Goal: Task Accomplishment & Management: Manage account settings

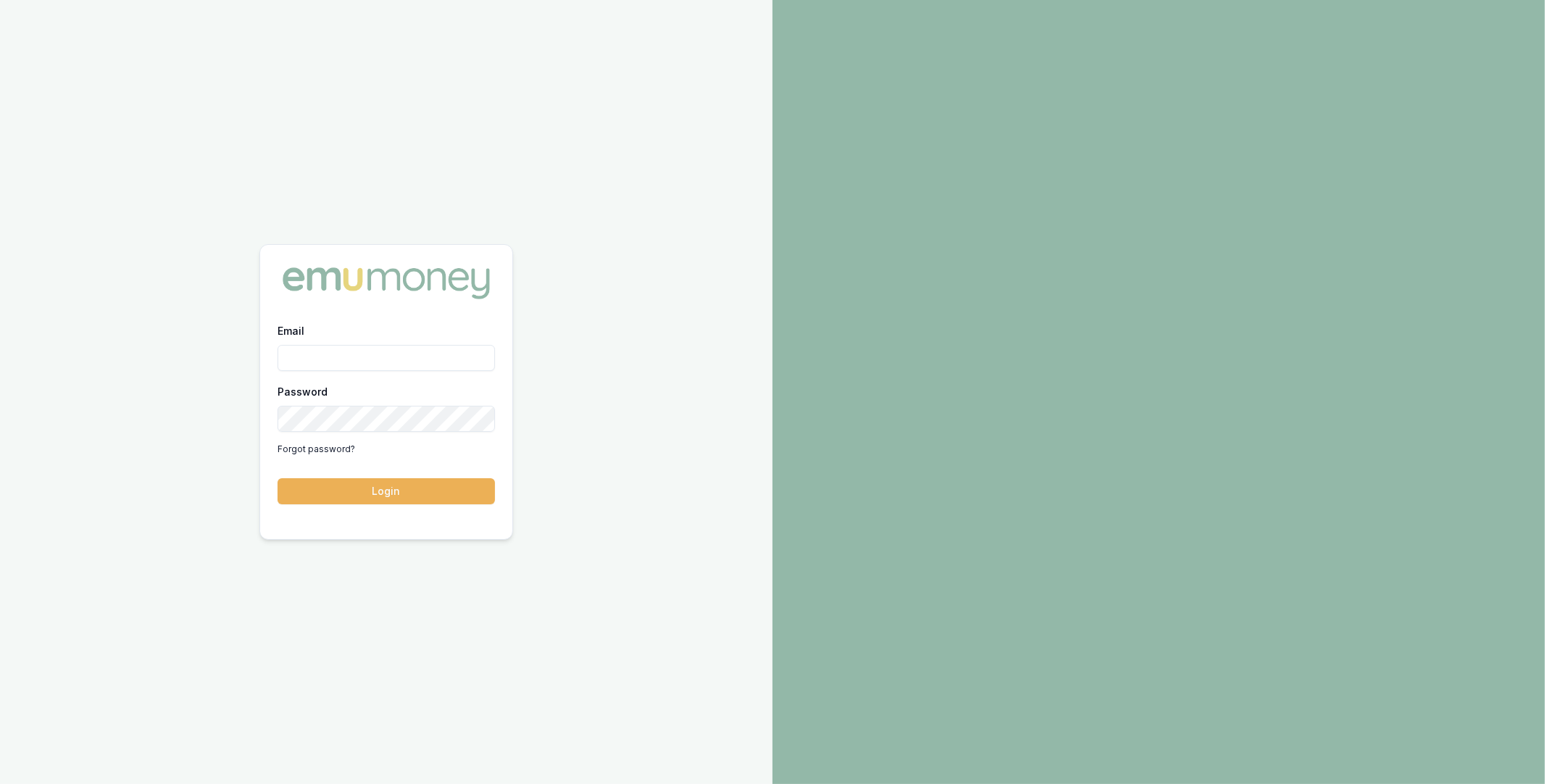
click at [444, 361] on input "Email" at bounding box center [386, 358] width 218 height 26
type input "m@emumoney.com.au"
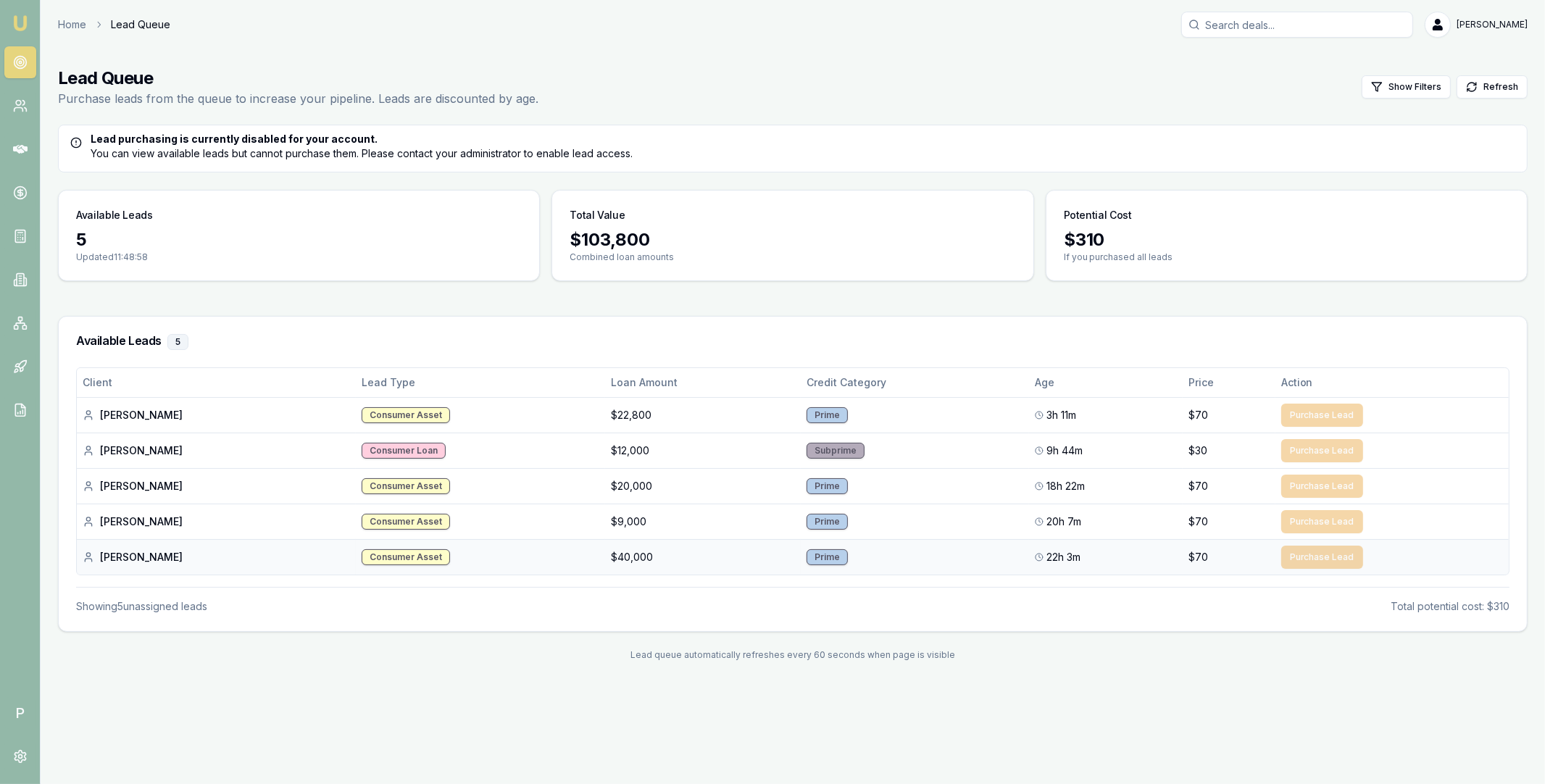
click at [111, 558] on div "Tadiwa M." at bounding box center [216, 557] width 268 height 15
copy div "Tadiwa"
click at [1246, 28] on input "Search deals" at bounding box center [1297, 24] width 232 height 26
paste input "Tadiwa"
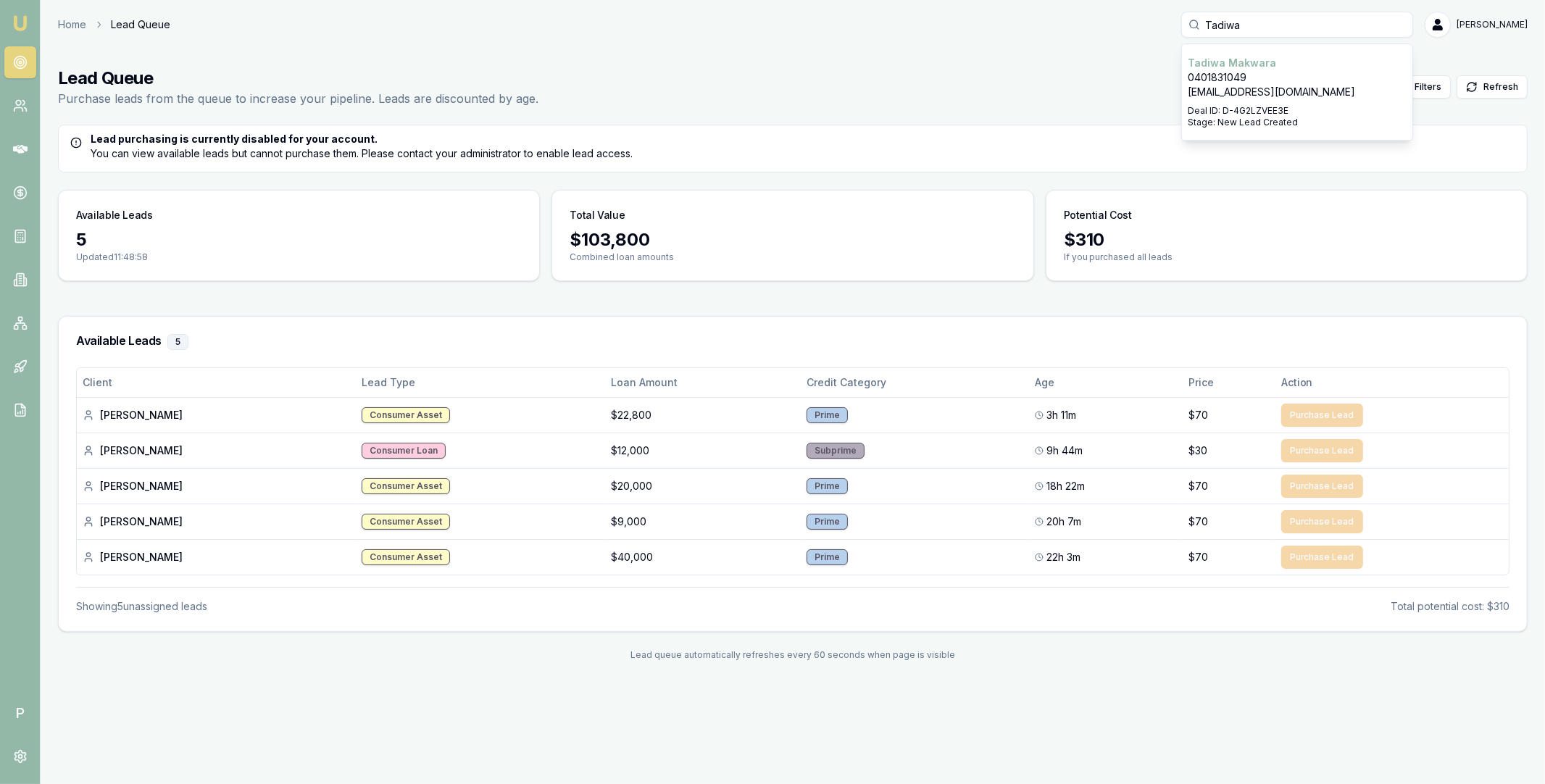
type input "Tadiwa"
click at [1247, 72] on p "0401831049" at bounding box center [1297, 77] width 219 height 15
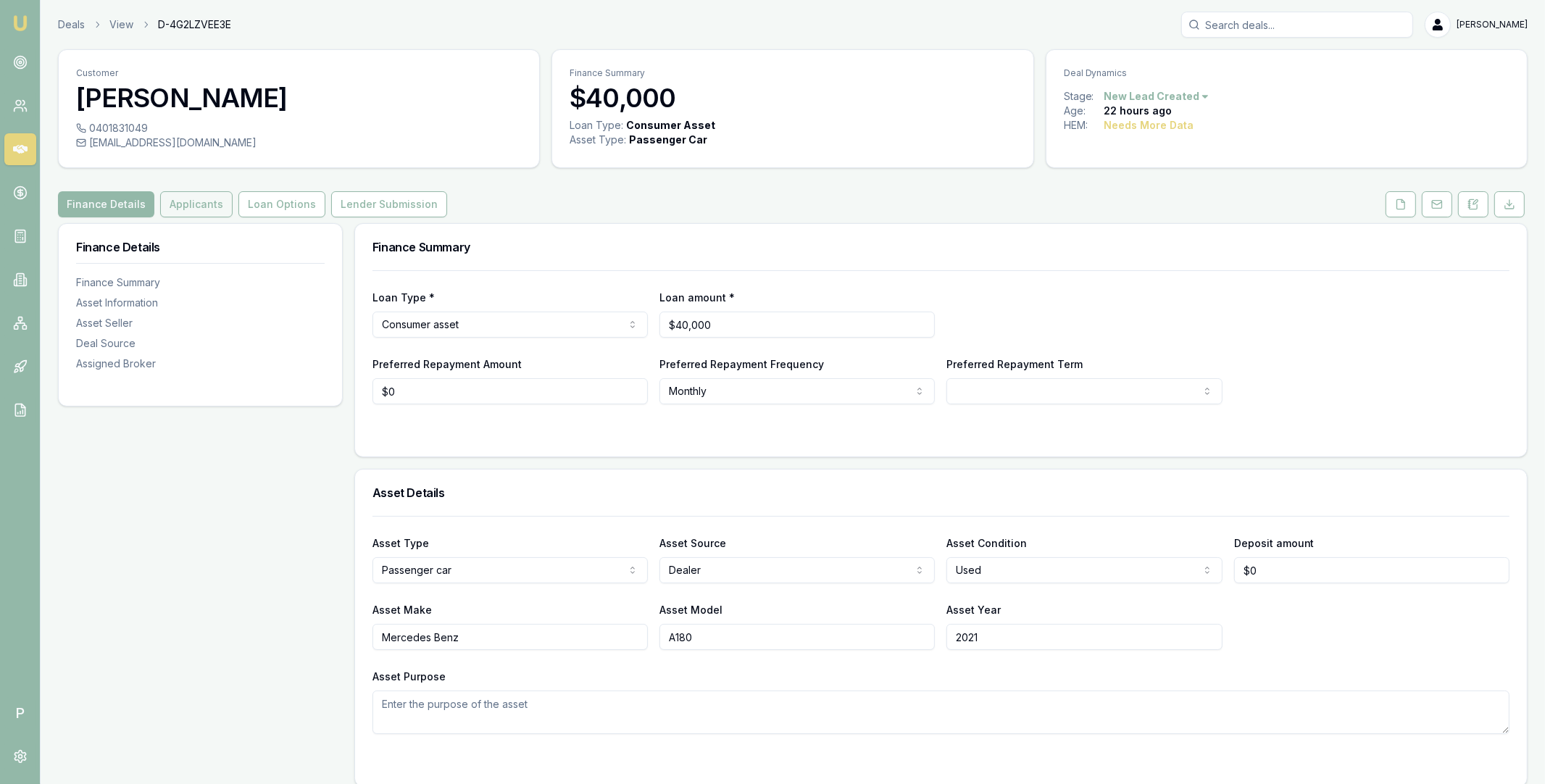
click at [202, 213] on button "Applicants" at bounding box center [196, 204] width 72 height 26
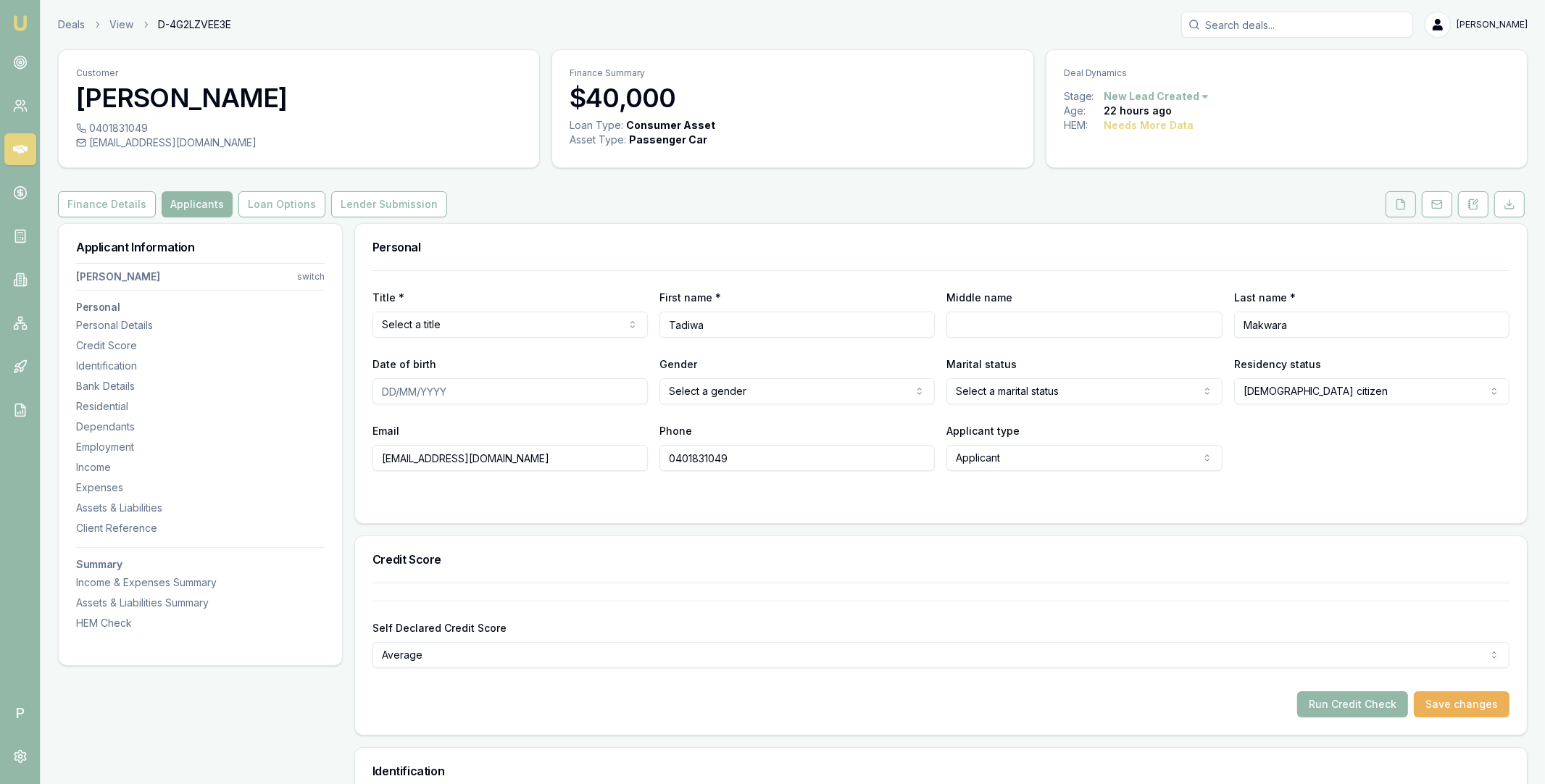
click at [1392, 202] on button at bounding box center [1400, 204] width 30 height 26
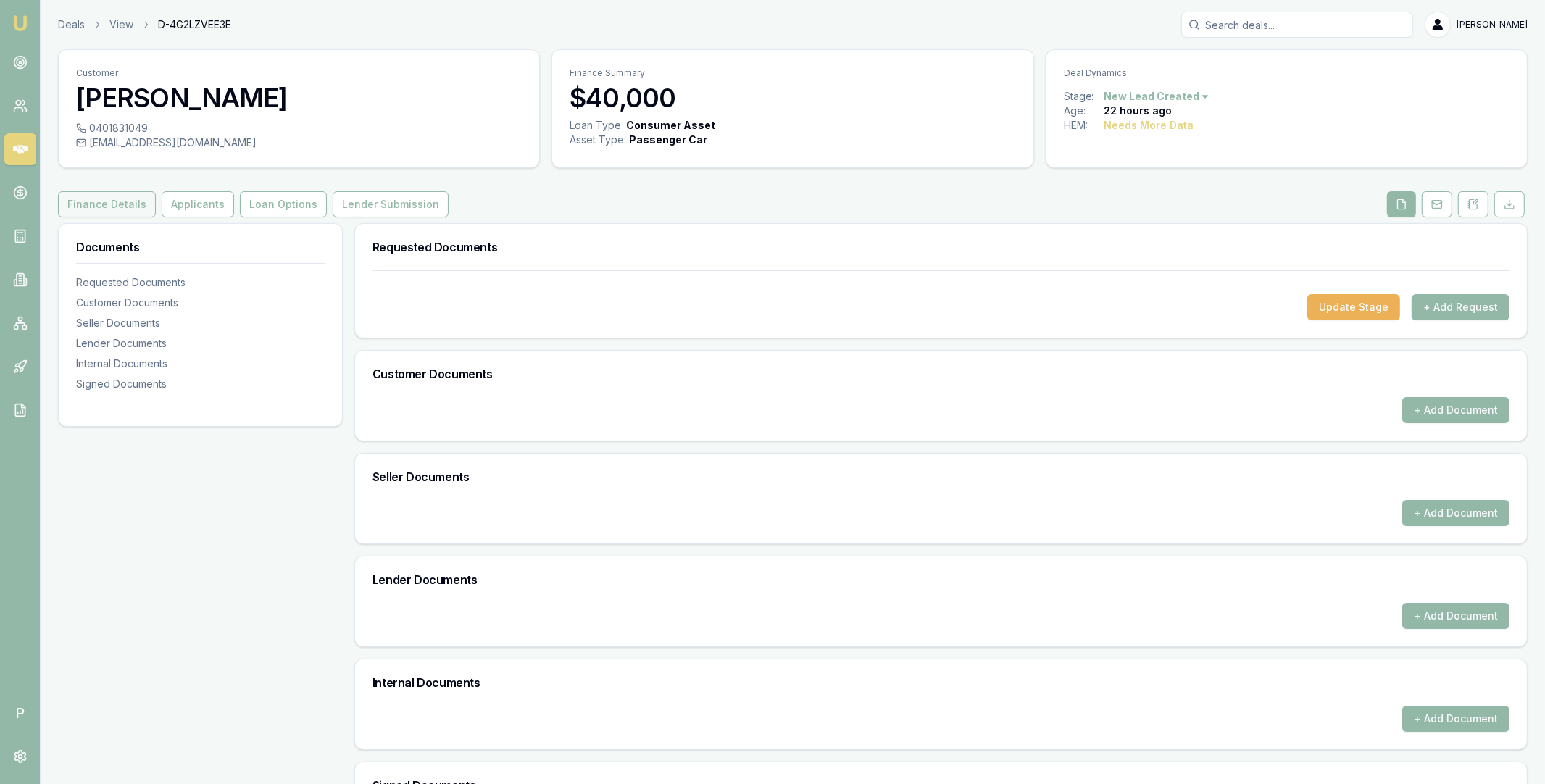
click at [123, 209] on button "Finance Details" at bounding box center [107, 204] width 98 height 26
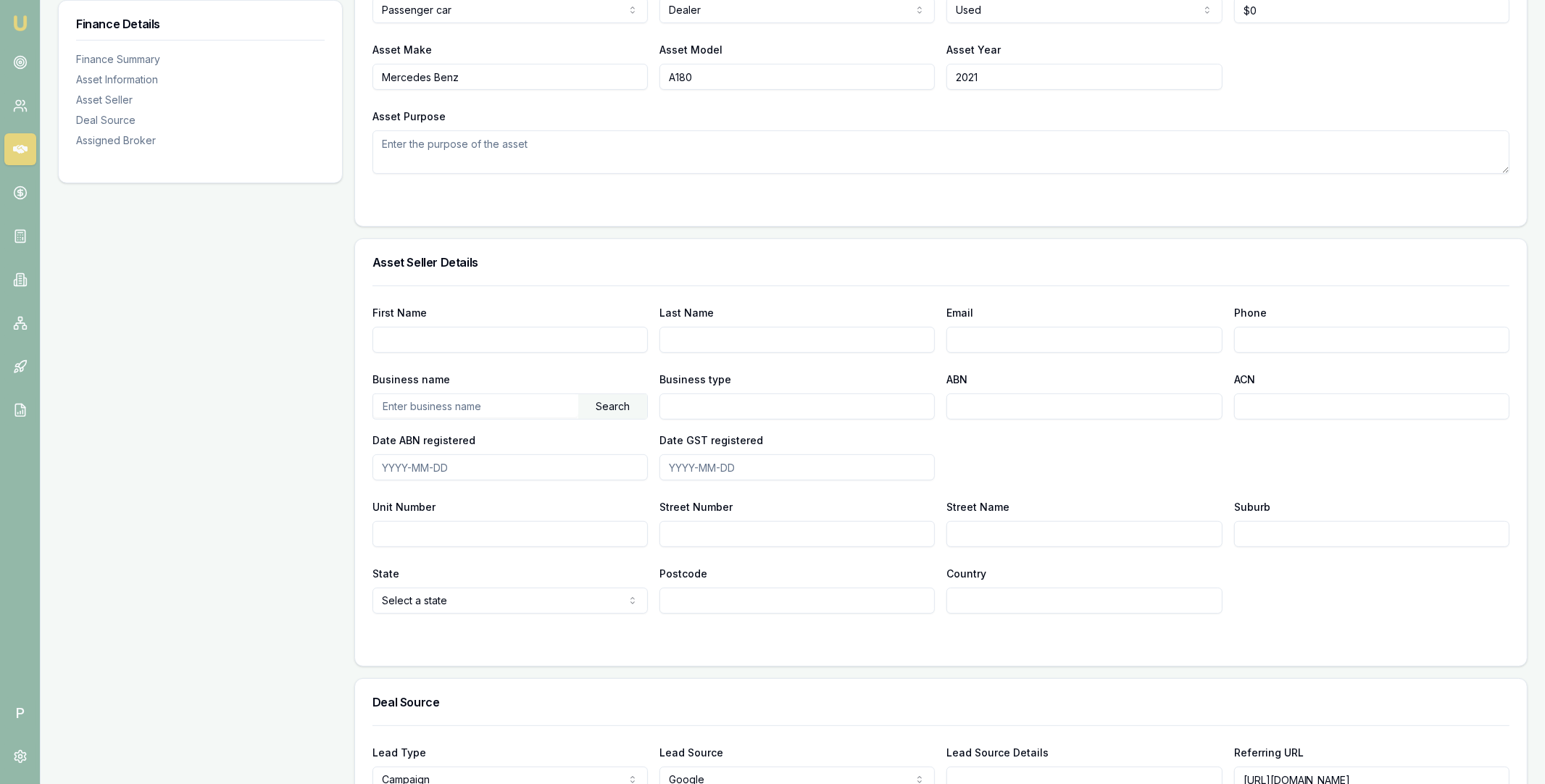
scroll to position [949, 0]
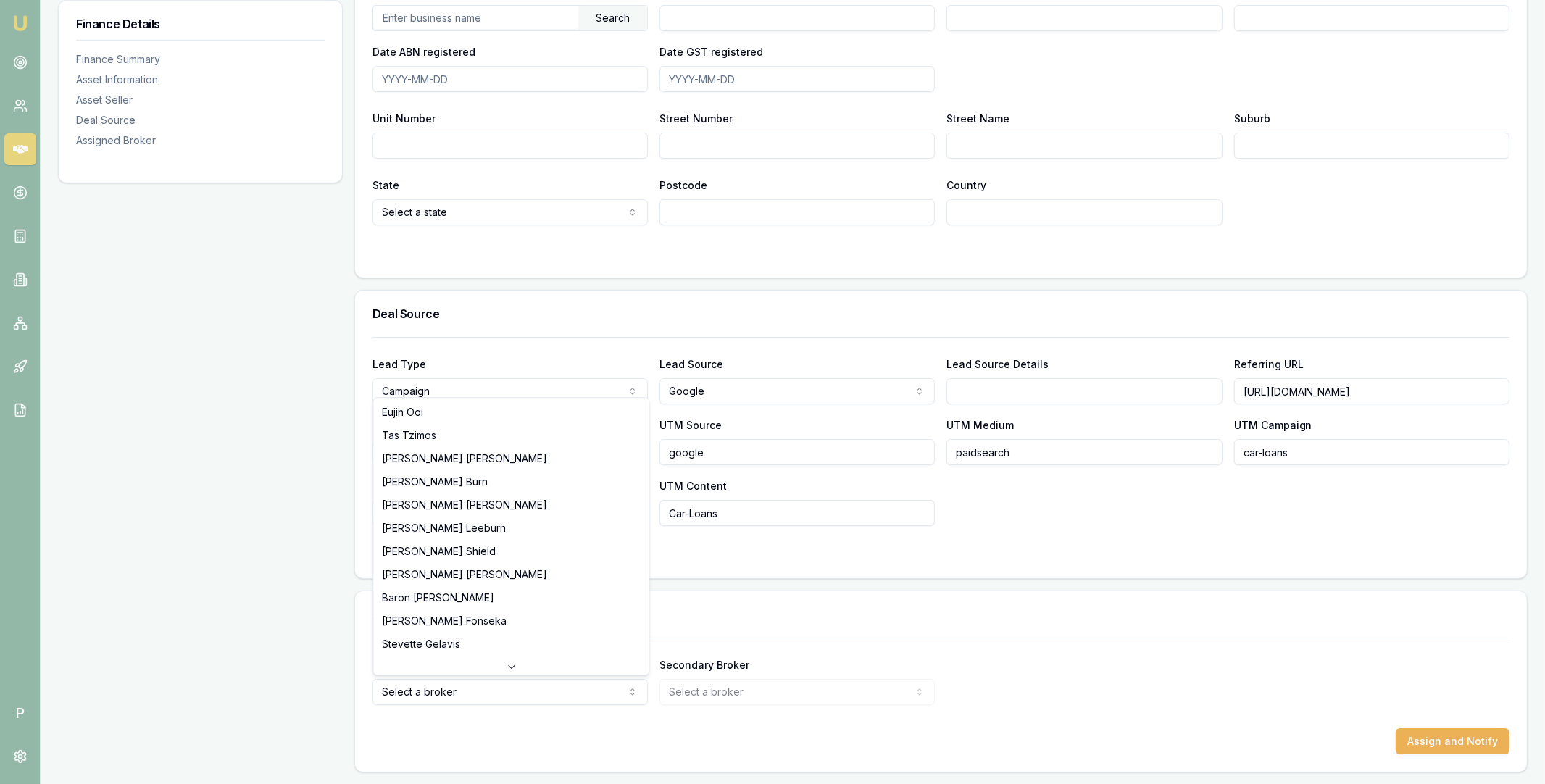
select select "U-NHCDP6WVWP"
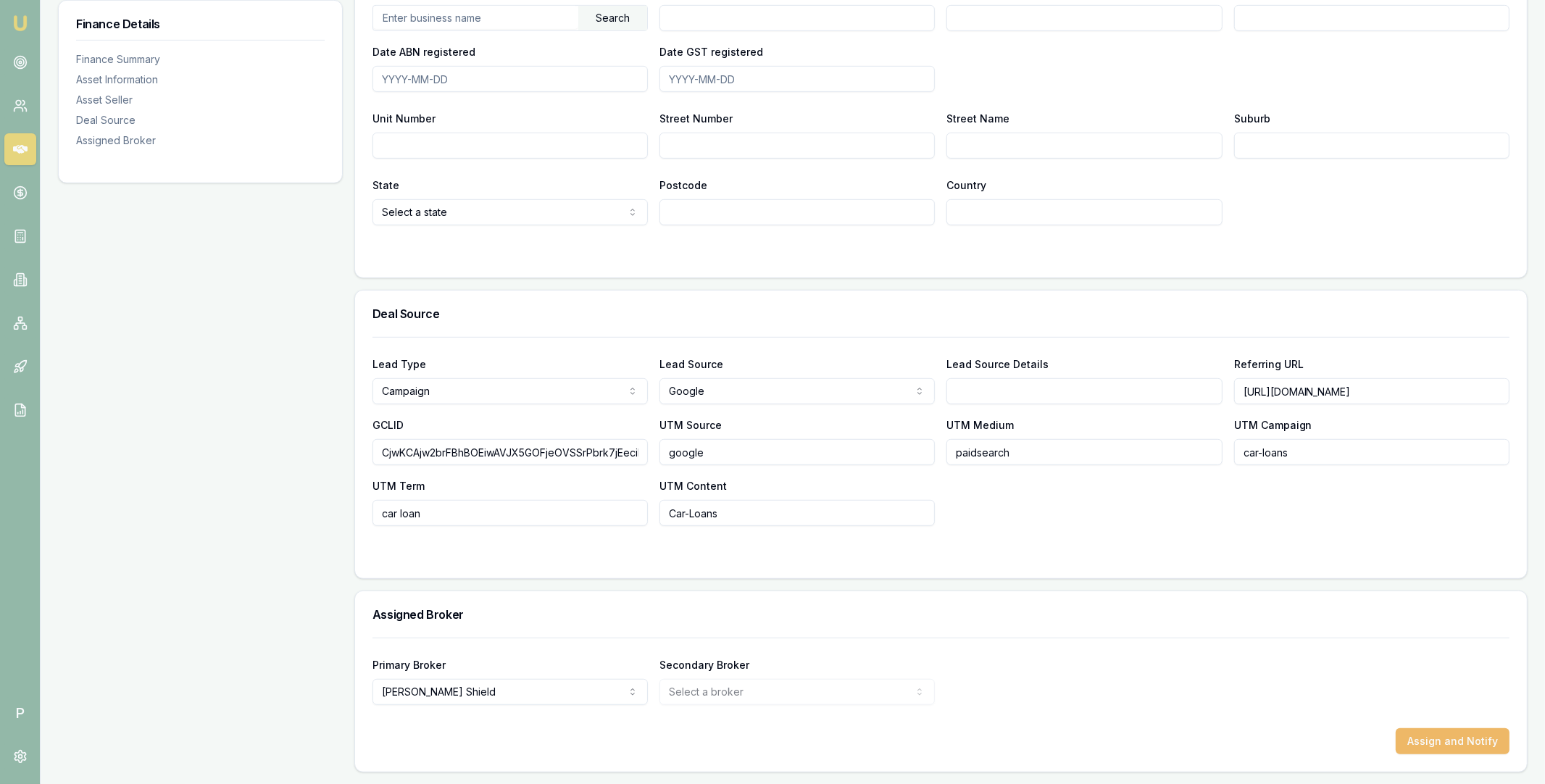
click at [1429, 739] on button "Assign and Notify" at bounding box center [1453, 741] width 114 height 26
click at [22, 149] on icon at bounding box center [20, 149] width 15 height 15
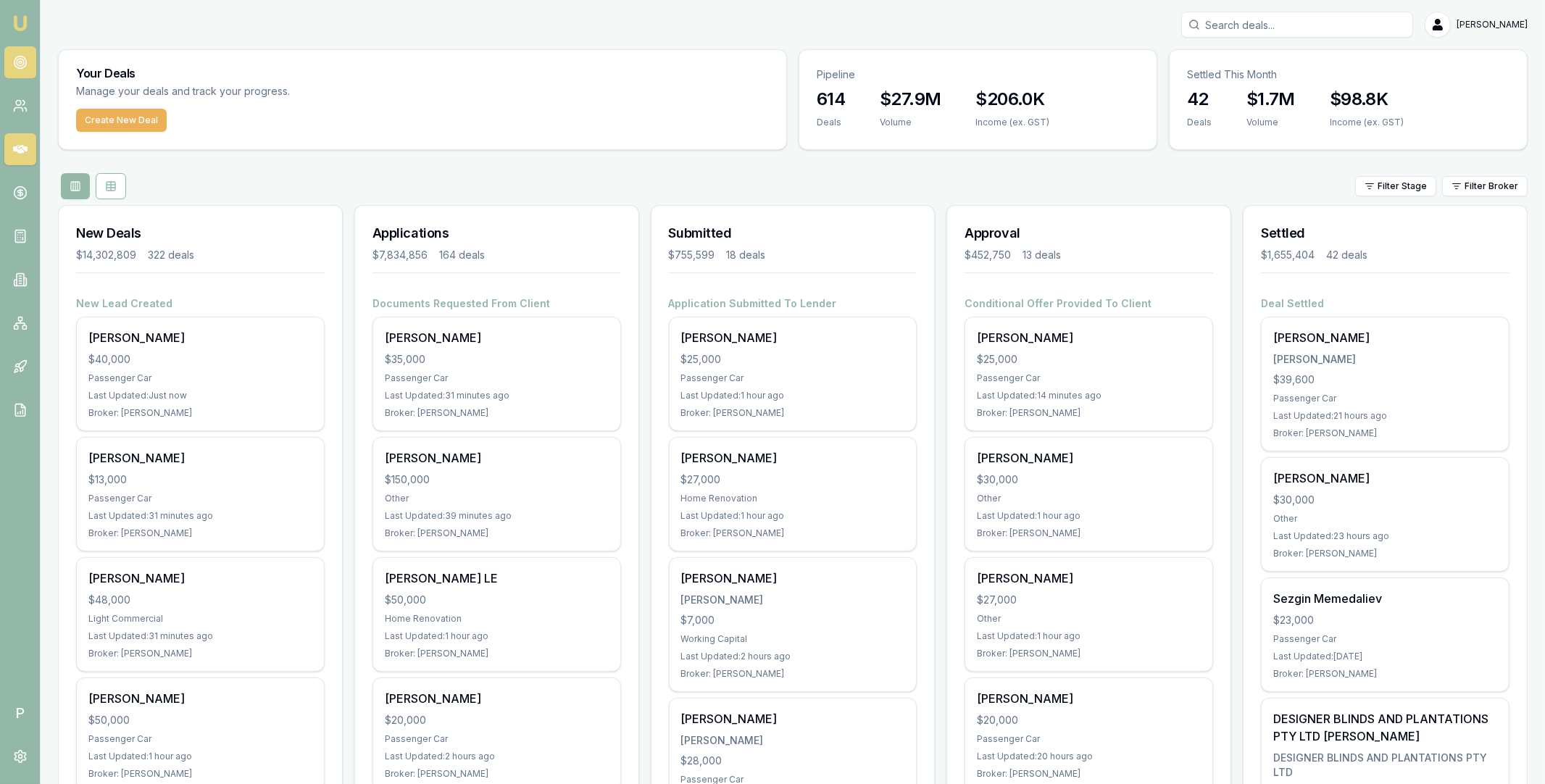
click at [22, 63] on icon at bounding box center [20, 62] width 15 height 15
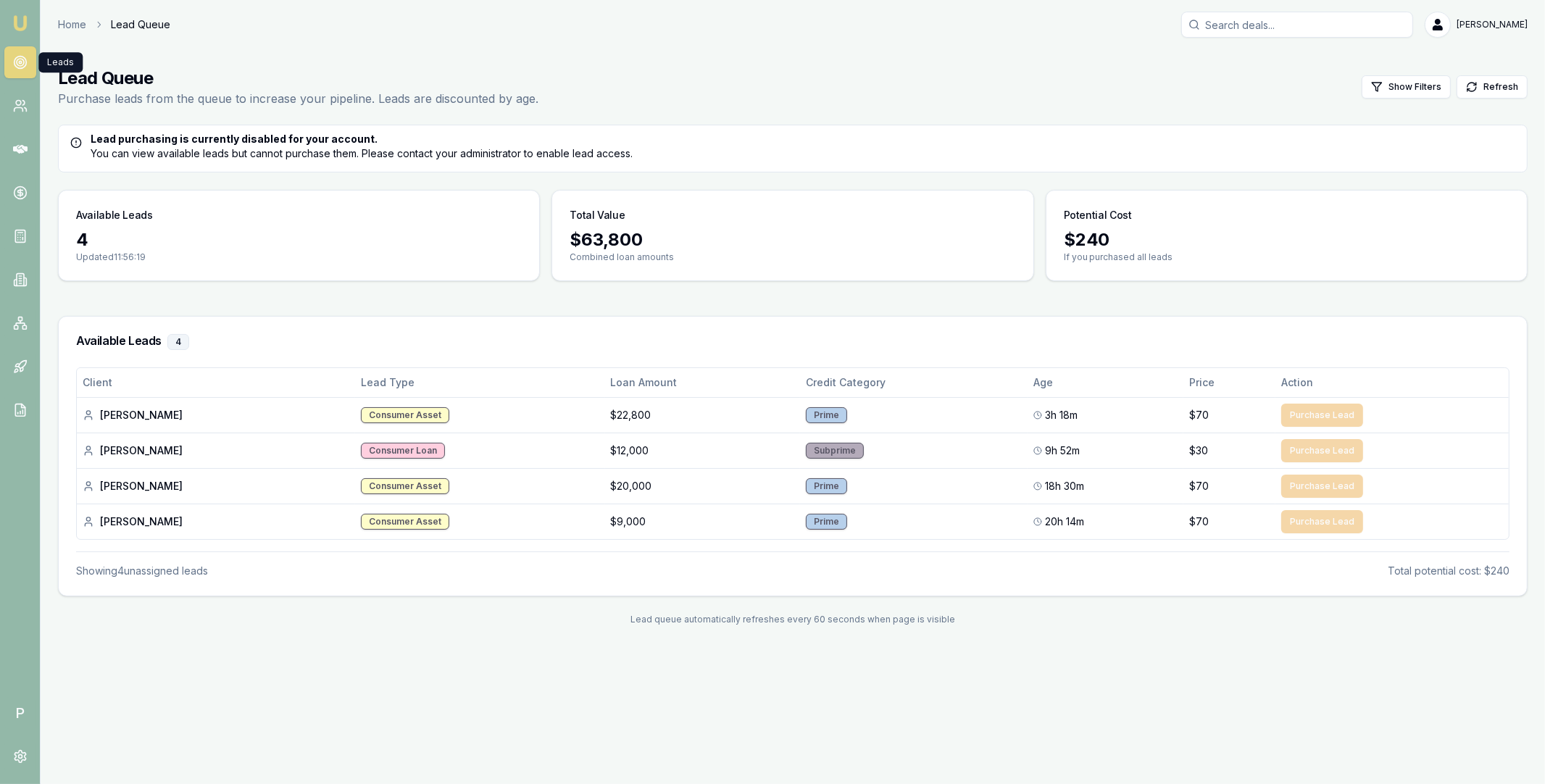
click at [1226, 24] on input "Search deals" at bounding box center [1297, 24] width 232 height 26
paste input "D-DU47NWDC7O"
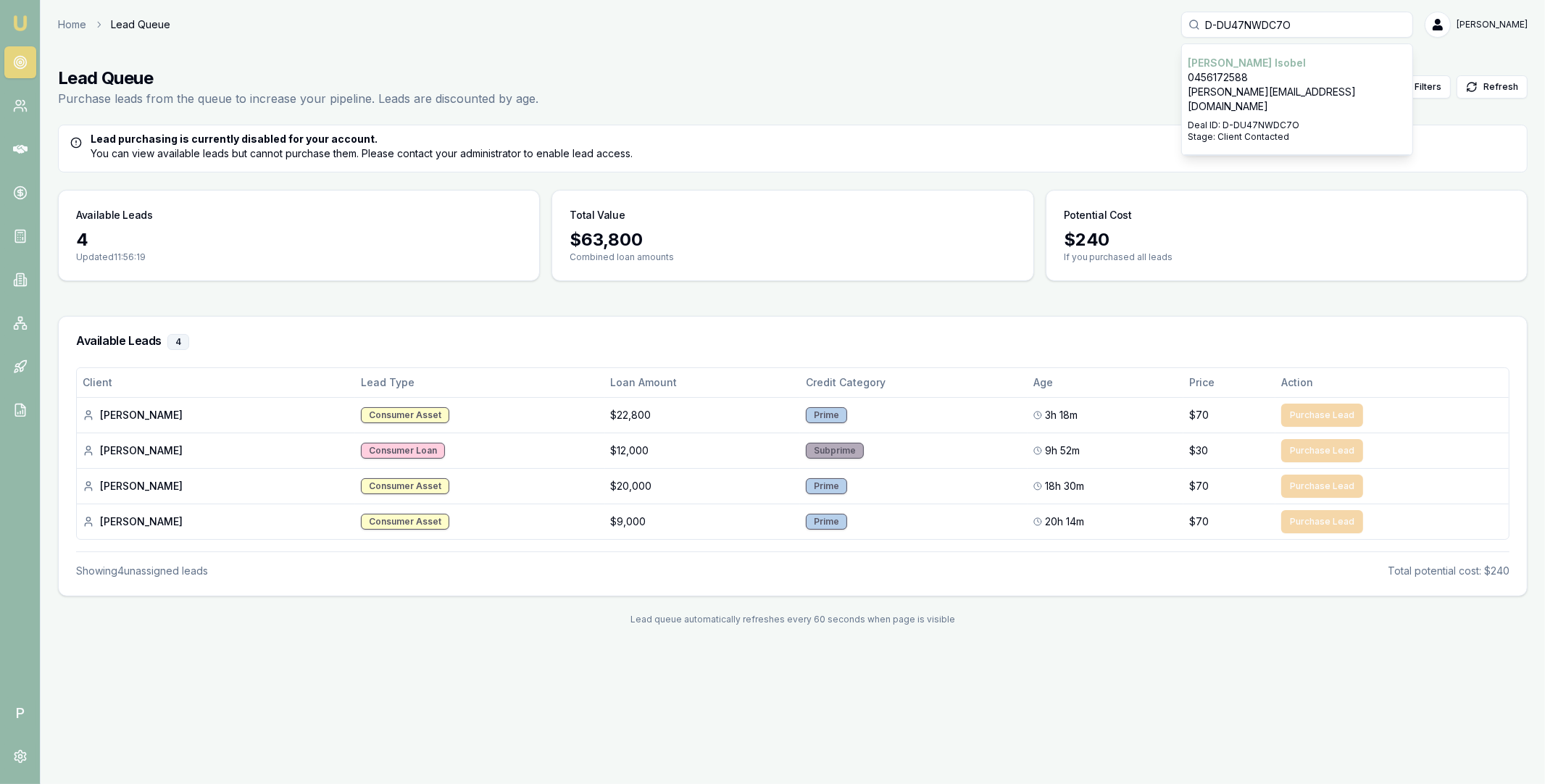
type input "D-DU47NWDC7O"
click at [1242, 76] on p "0456172588" at bounding box center [1297, 77] width 219 height 15
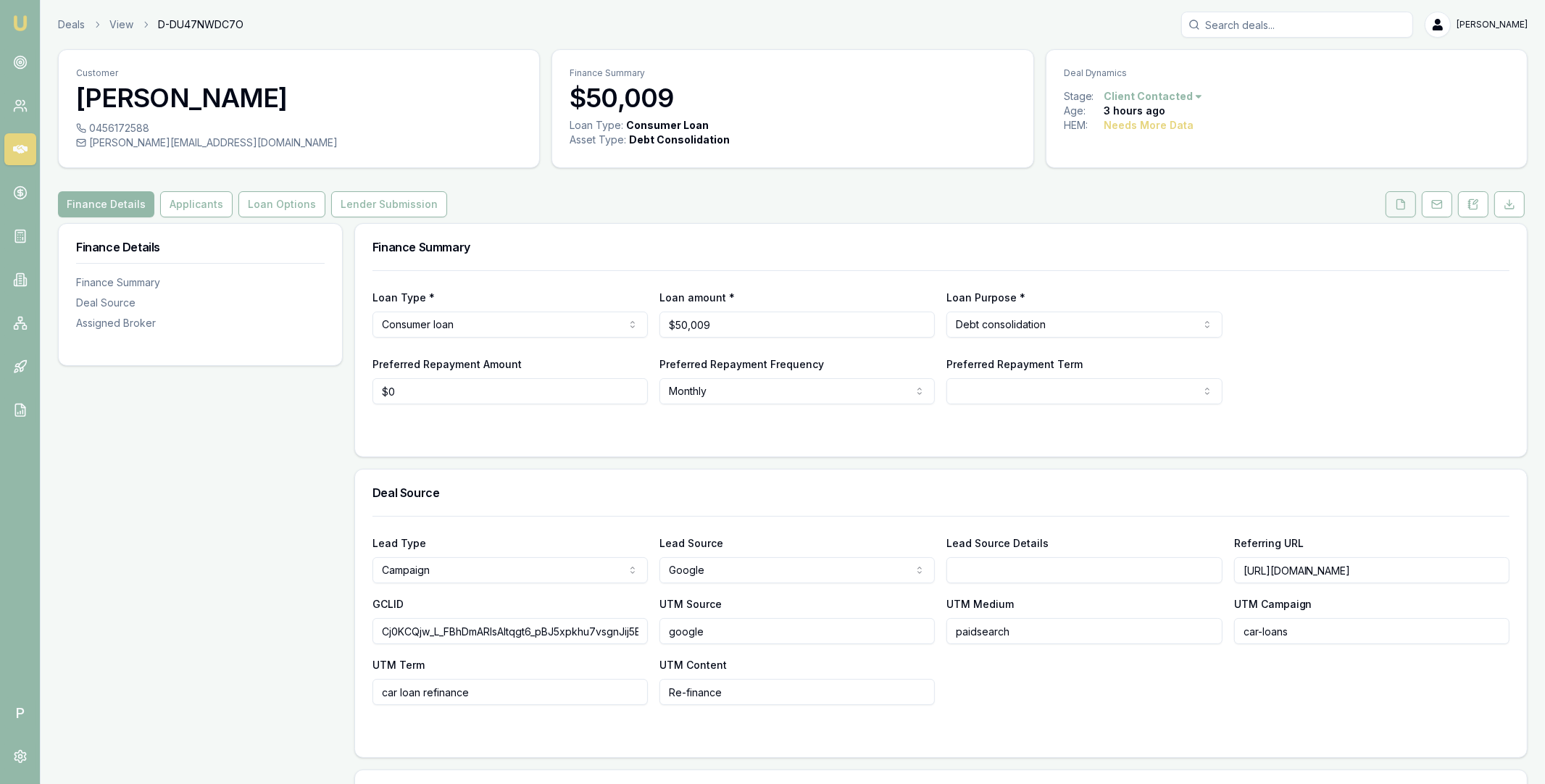
click at [1398, 205] on icon at bounding box center [1400, 204] width 11 height 11
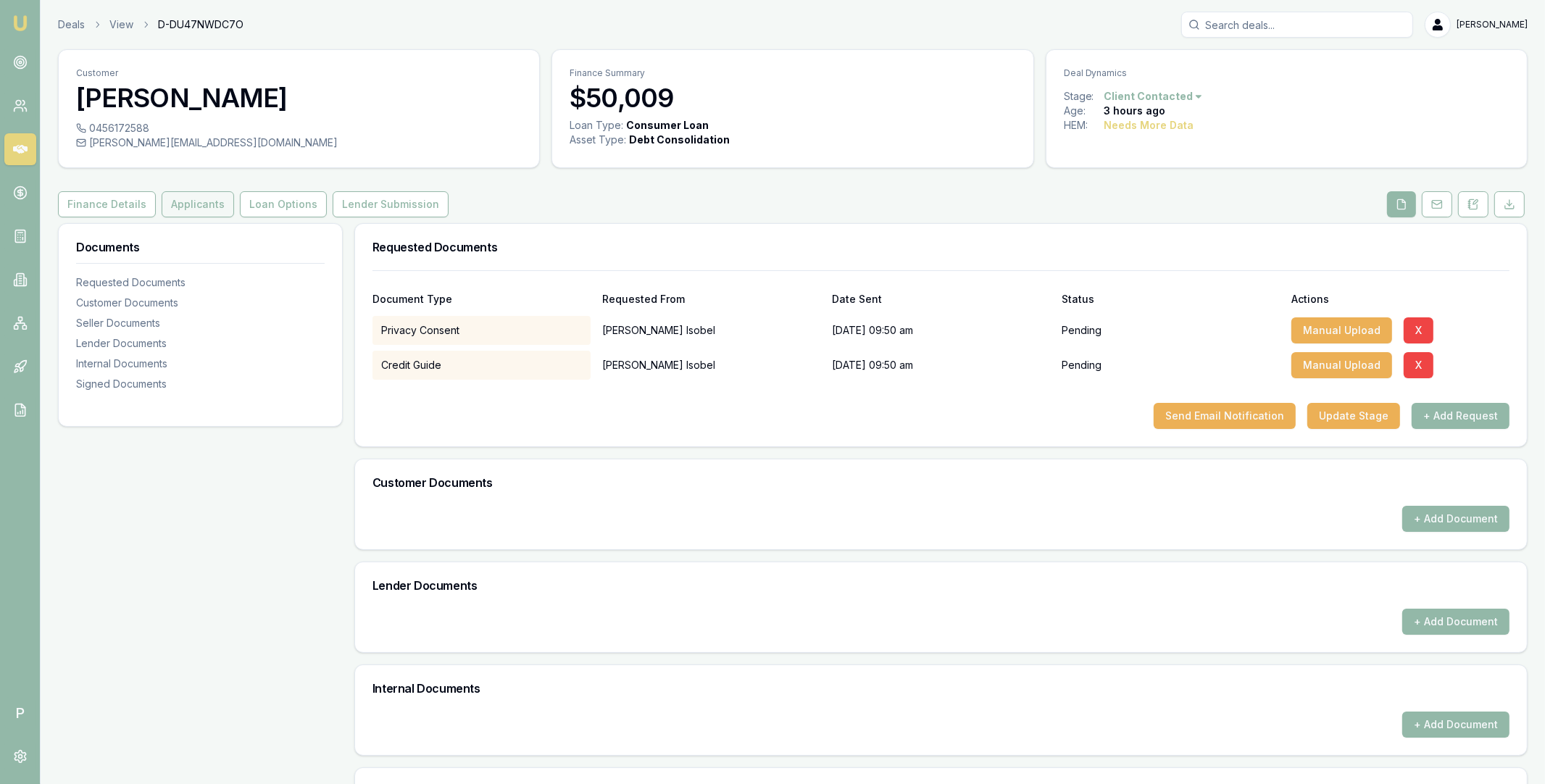
click at [191, 205] on button "Applicants" at bounding box center [198, 204] width 72 height 26
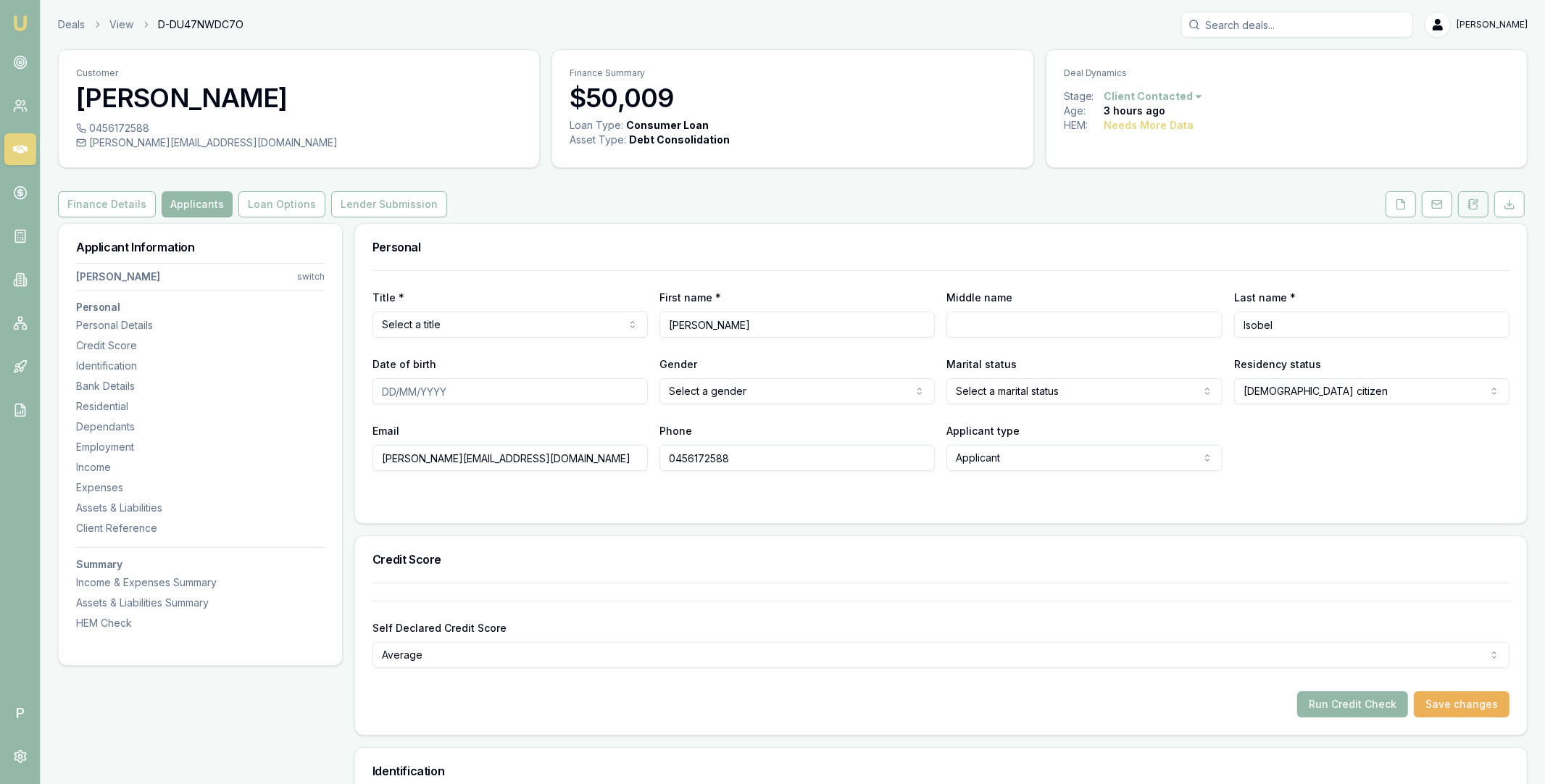
click at [1466, 205] on button at bounding box center [1473, 204] width 30 height 26
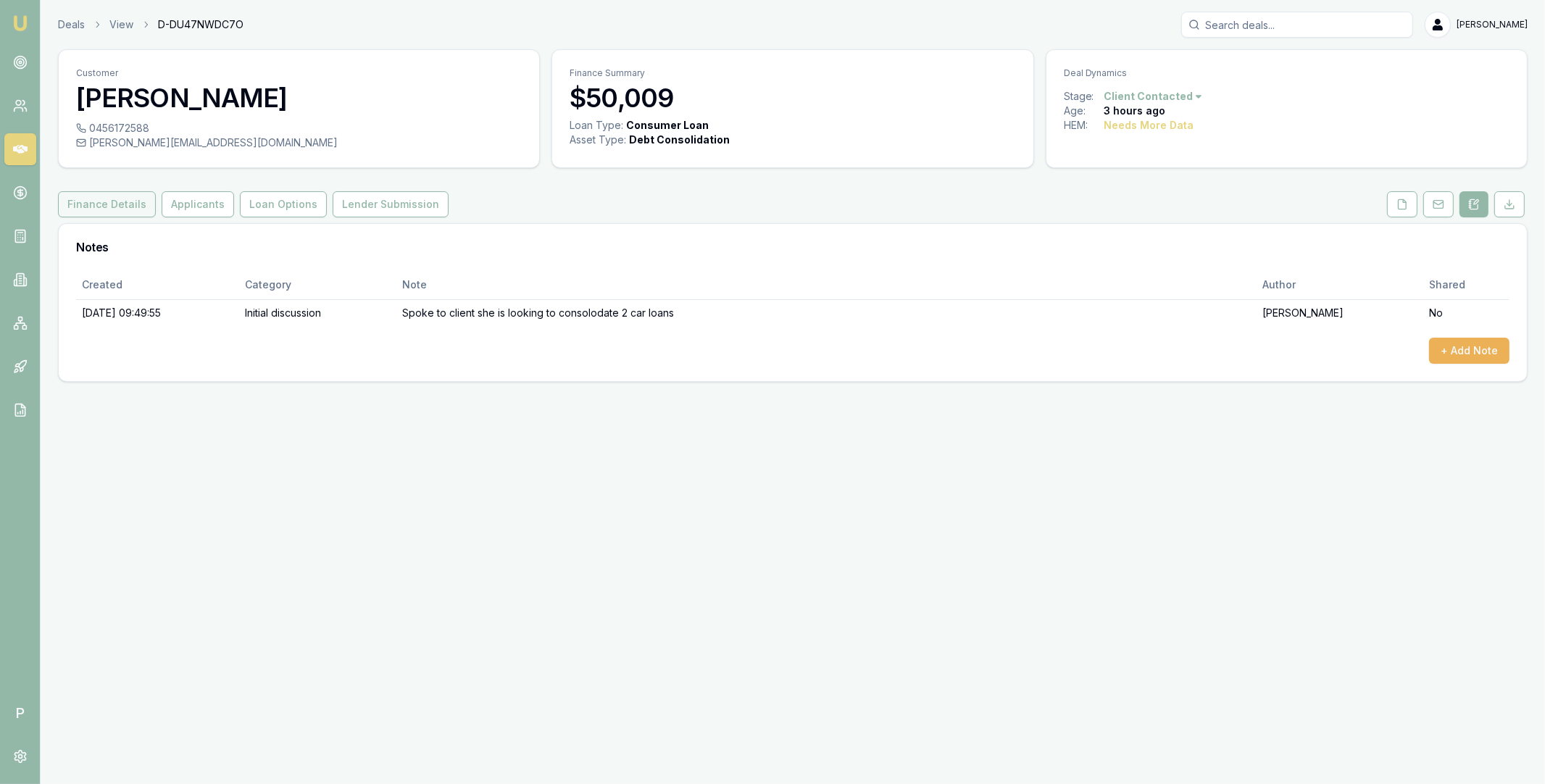
click at [99, 207] on button "Finance Details" at bounding box center [107, 204] width 98 height 26
